Goal: Transaction & Acquisition: Purchase product/service

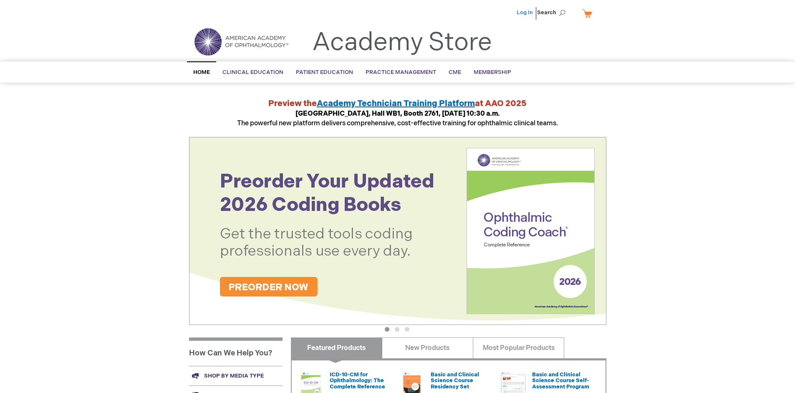
click at [525, 13] on link "Log In" at bounding box center [524, 12] width 16 height 7
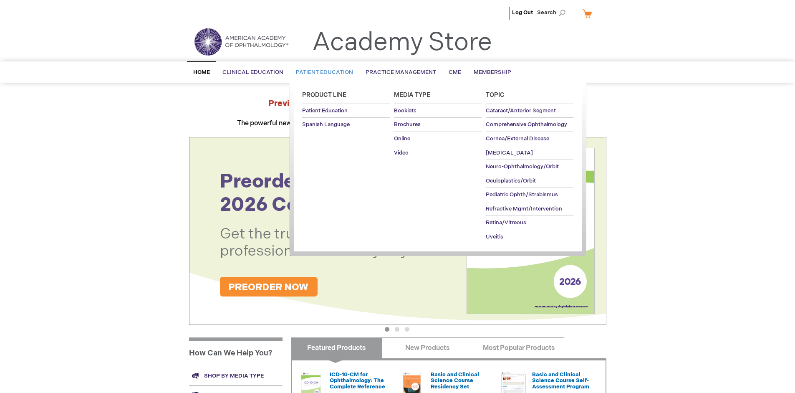
click at [322, 72] on span "Patient Education" at bounding box center [324, 72] width 57 height 7
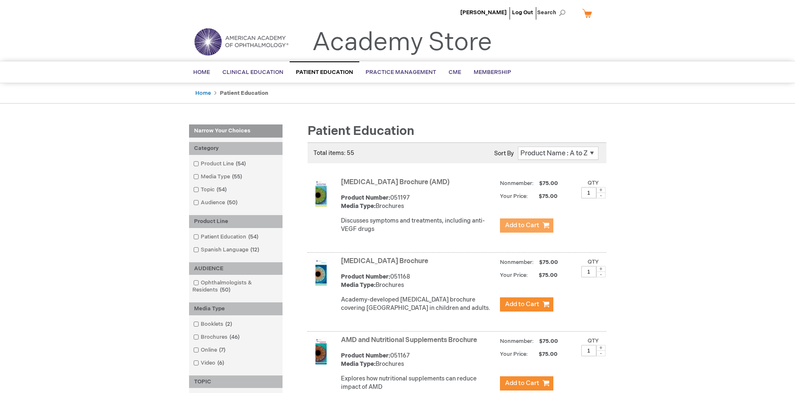
click at [526, 225] on span "Add to Cart" at bounding box center [522, 225] width 34 height 8
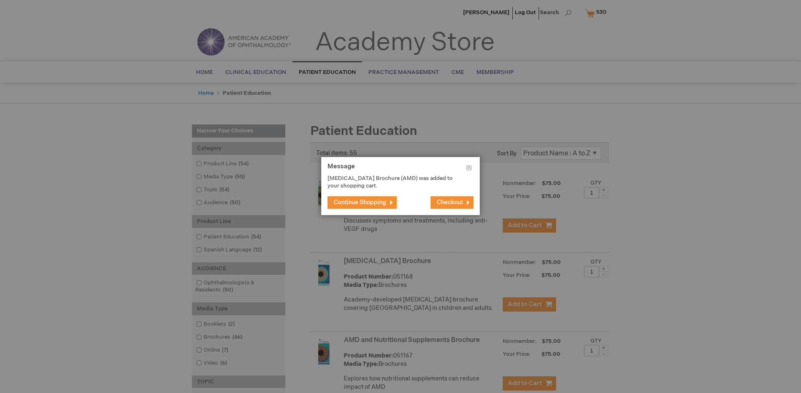
click at [360, 202] on span "Continue Shopping" at bounding box center [360, 202] width 53 height 7
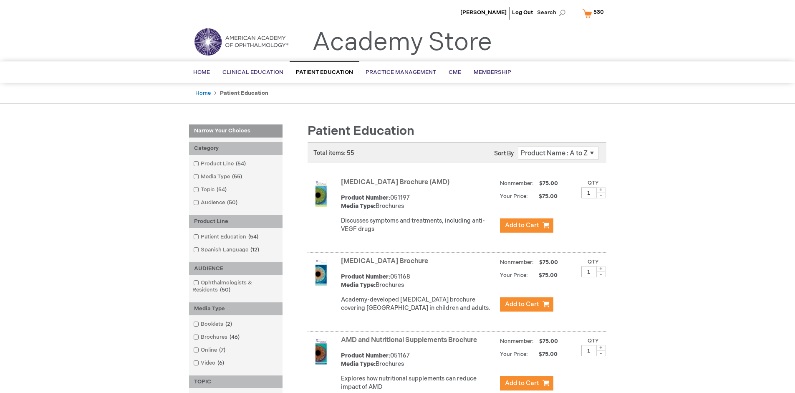
click at [411, 344] on link "AMD and Nutritional Supplements Brochure" at bounding box center [409, 340] width 136 height 8
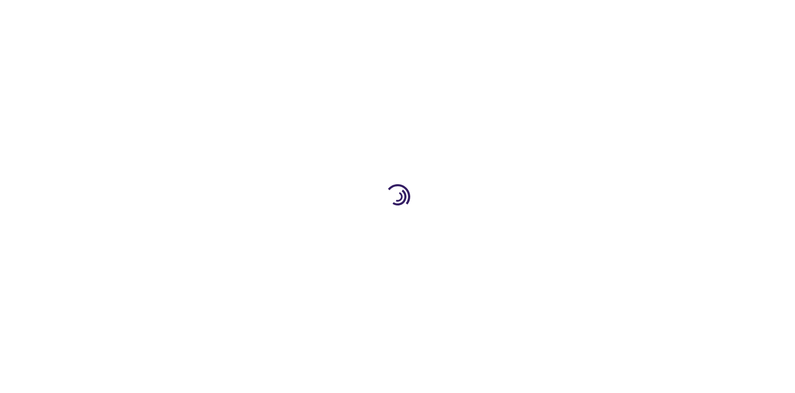
type input "1"
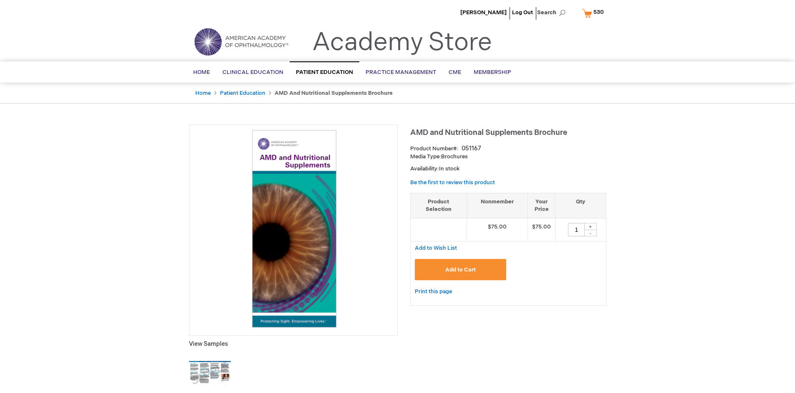
click at [460, 269] on span "Add to Cart" at bounding box center [460, 269] width 30 height 7
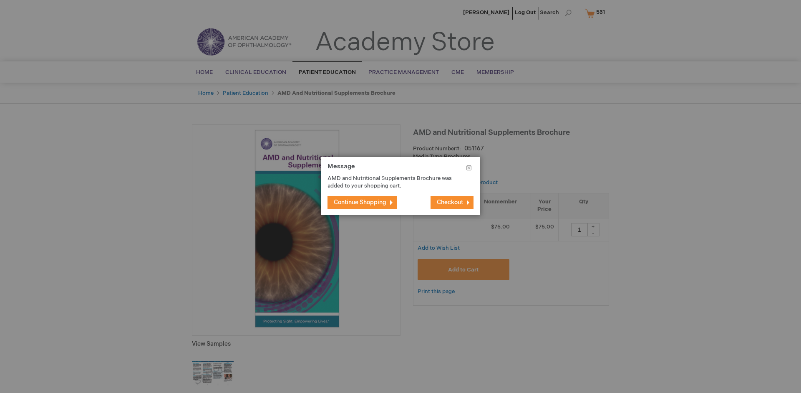
click at [360, 202] on span "Continue Shopping" at bounding box center [360, 202] width 53 height 7
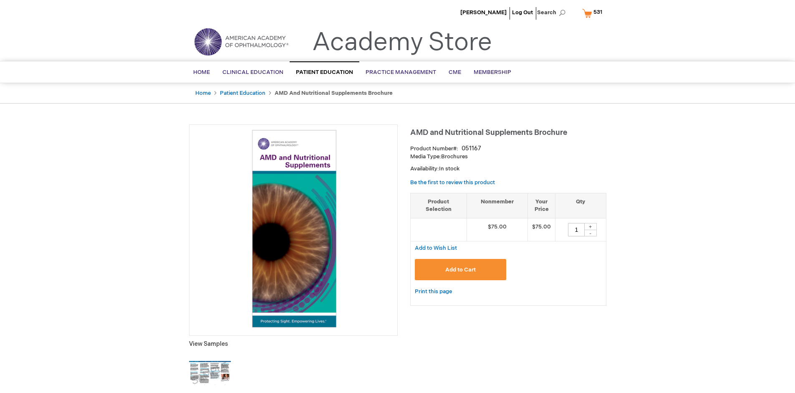
click at [594, 13] on span "531" at bounding box center [597, 12] width 9 height 7
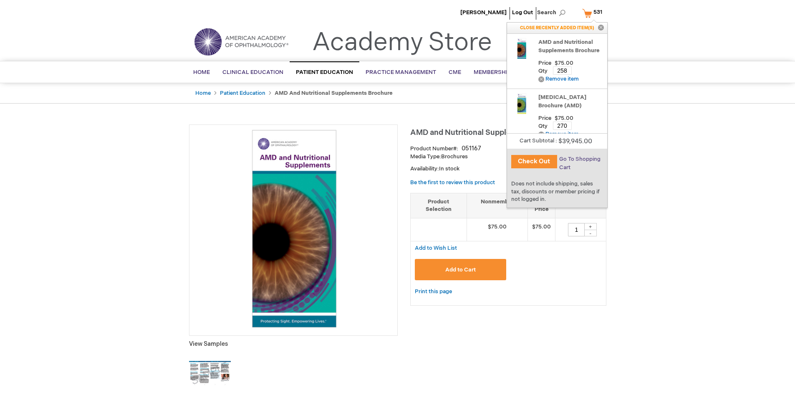
click at [579, 159] on span "Go To Shopping Cart" at bounding box center [579, 163] width 41 height 15
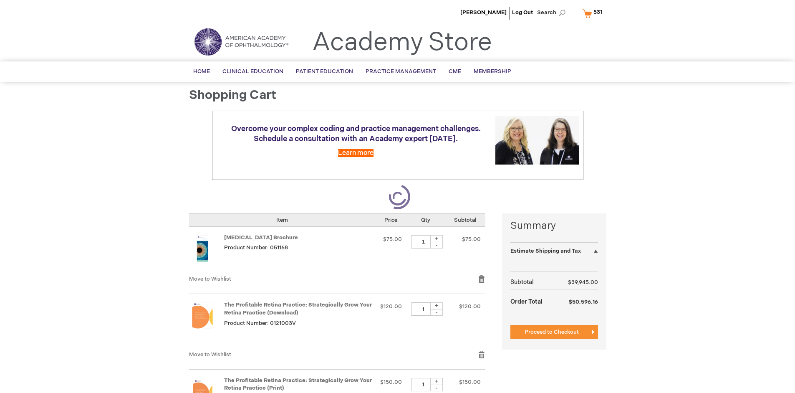
select select "US"
select select "41"
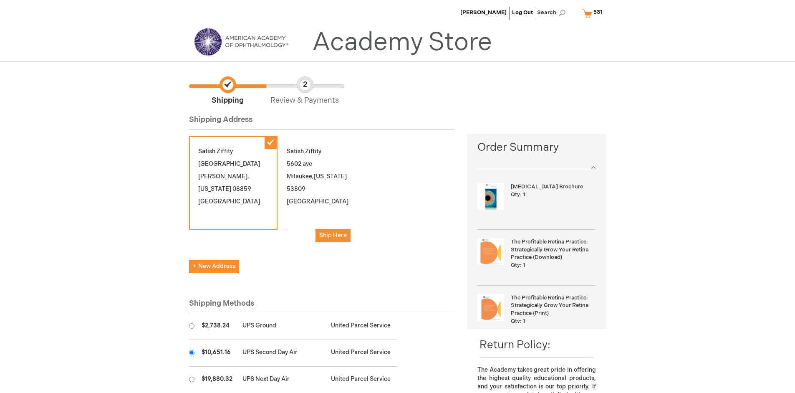
click at [191, 352] on input "radio" at bounding box center [191, 352] width 5 height 5
